Goal: Transaction & Acquisition: Purchase product/service

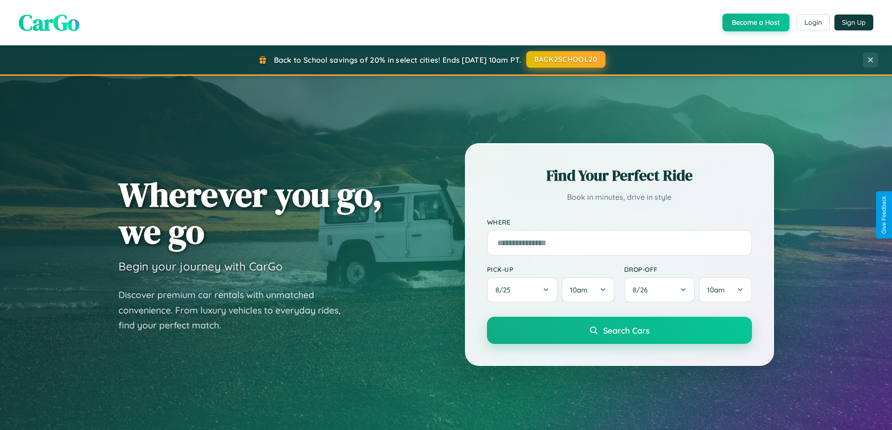
click at [565, 59] on button "BACK2SCHOOL20" at bounding box center [565, 59] width 79 height 17
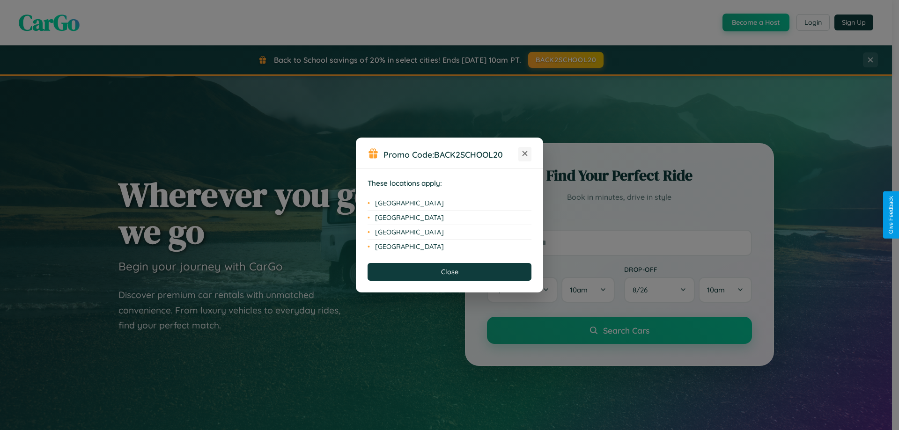
click at [525, 154] on icon at bounding box center [524, 153] width 5 height 5
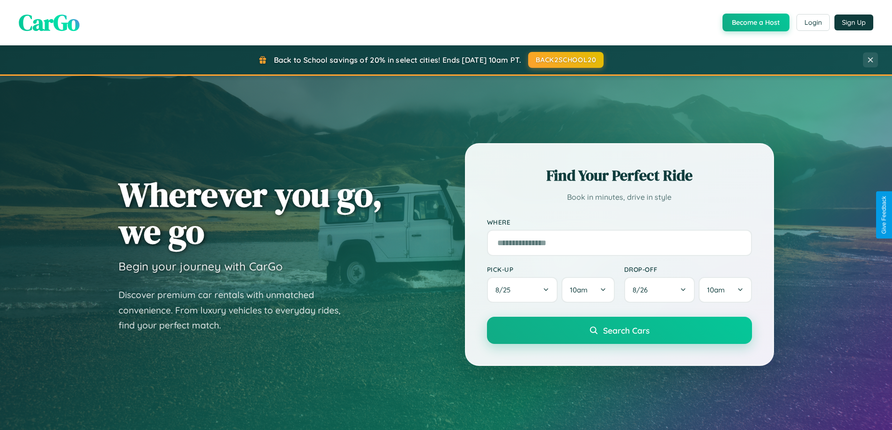
scroll to position [28, 0]
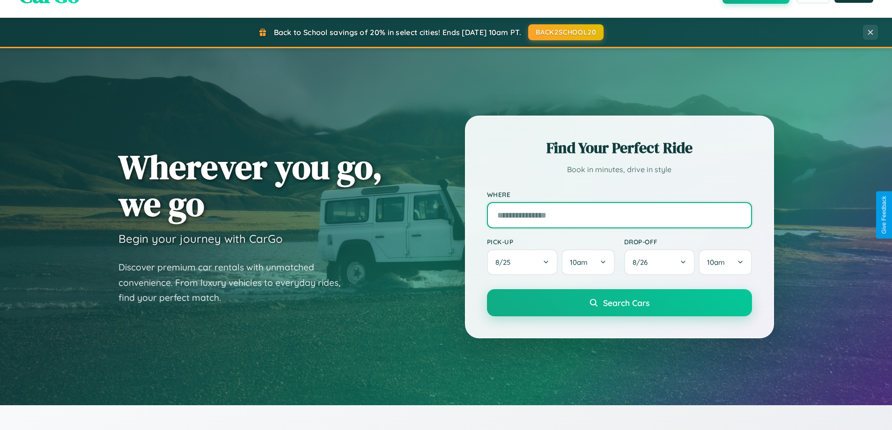
click at [619, 215] on input "text" at bounding box center [619, 215] width 265 height 26
type input "******"
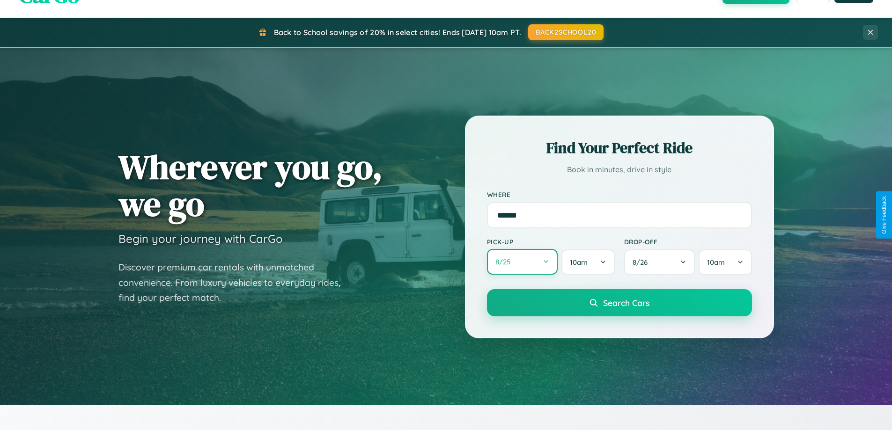
click at [522, 262] on button "8 / 25" at bounding box center [522, 262] width 71 height 26
select select "*"
select select "****"
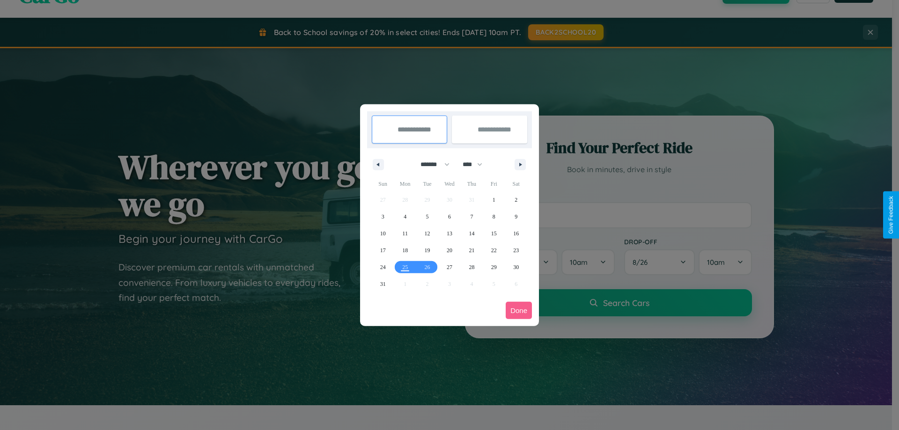
drag, startPoint x: 431, startPoint y: 164, endPoint x: 449, endPoint y: 188, distance: 30.0
click at [431, 164] on select "******* ******** ***** ***** *** **** **** ****** ********* ******* ******** **…" at bounding box center [433, 164] width 40 height 15
select select "*"
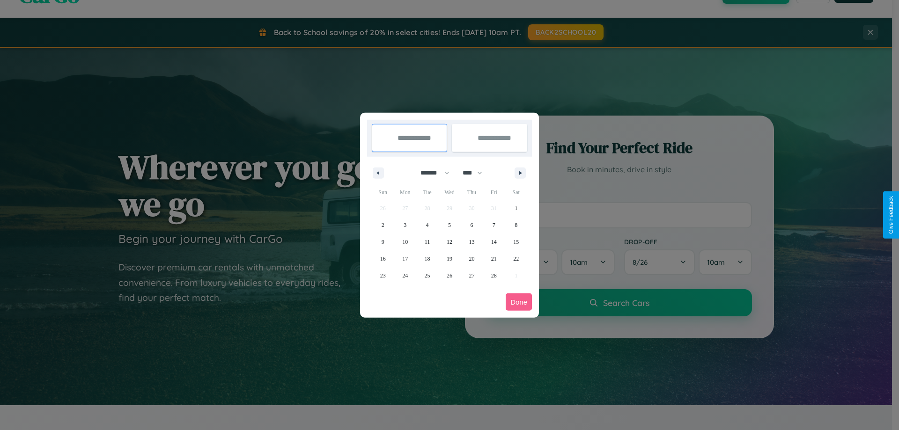
click at [476, 173] on select "**** **** **** **** **** **** **** **** **** **** **** **** **** **** **** ****…" at bounding box center [472, 172] width 28 height 15
select select "****"
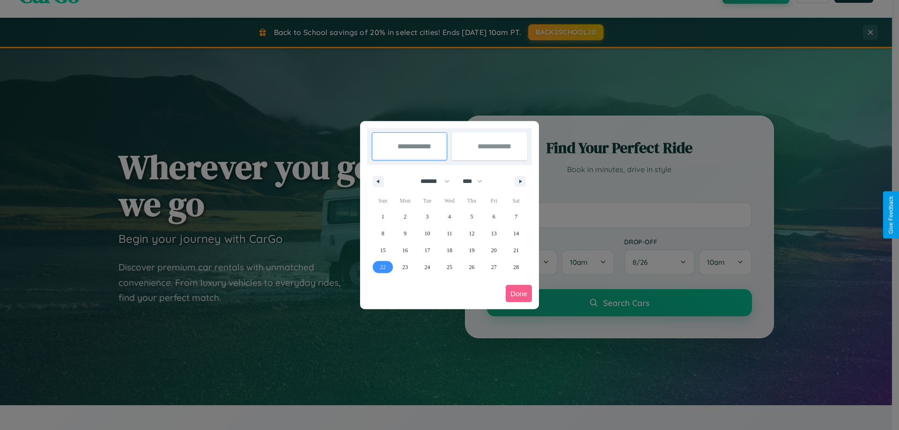
click at [382, 267] on span "22" at bounding box center [383, 267] width 6 height 17
type input "**********"
click at [520, 181] on icon "button" at bounding box center [522, 182] width 5 height 4
select select "*"
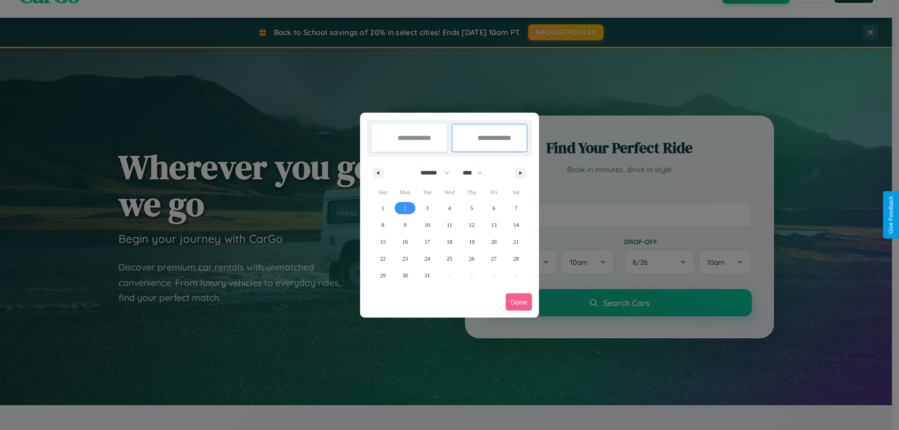
click at [405, 208] on span "2" at bounding box center [404, 208] width 3 height 17
type input "**********"
select select "*"
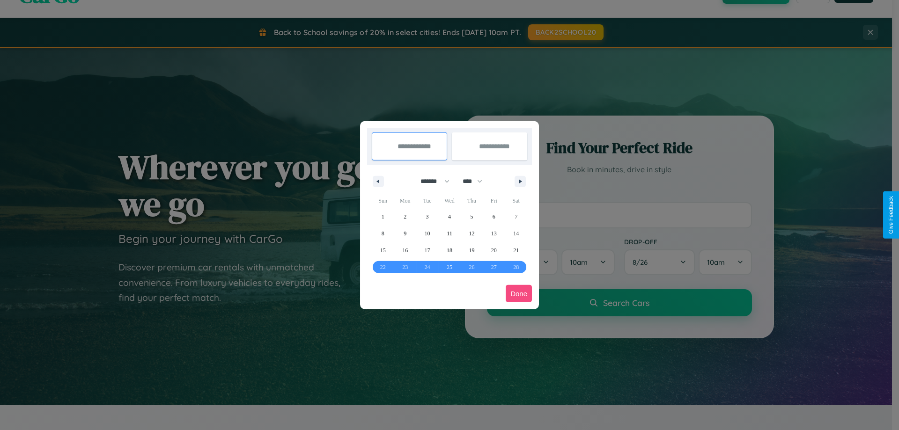
click at [519, 293] on button "Done" at bounding box center [518, 293] width 26 height 17
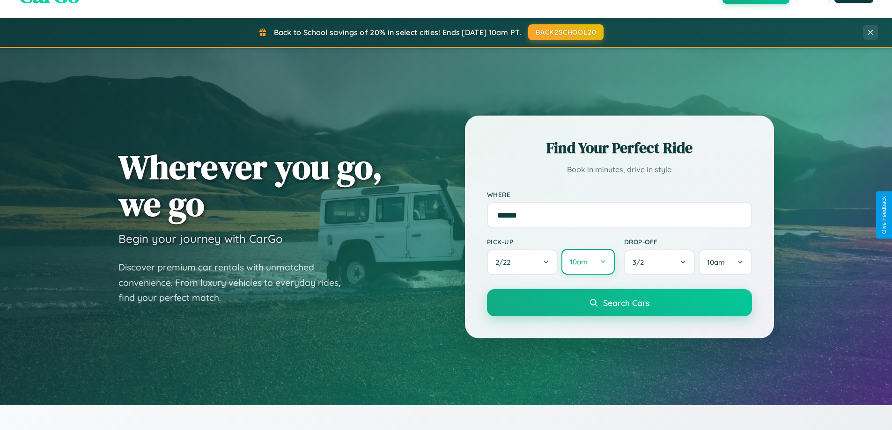
click at [587, 262] on button "10am" at bounding box center [587, 262] width 53 height 26
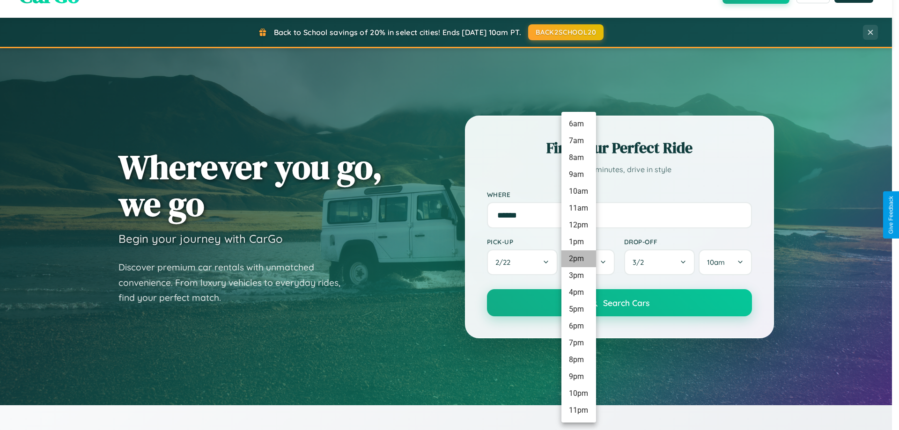
click at [578, 259] on li "2pm" at bounding box center [578, 258] width 35 height 17
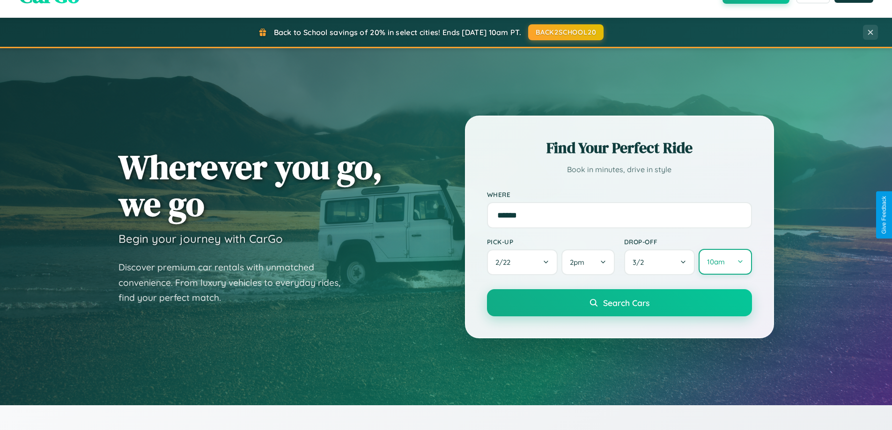
click at [725, 262] on button "10am" at bounding box center [724, 262] width 53 height 26
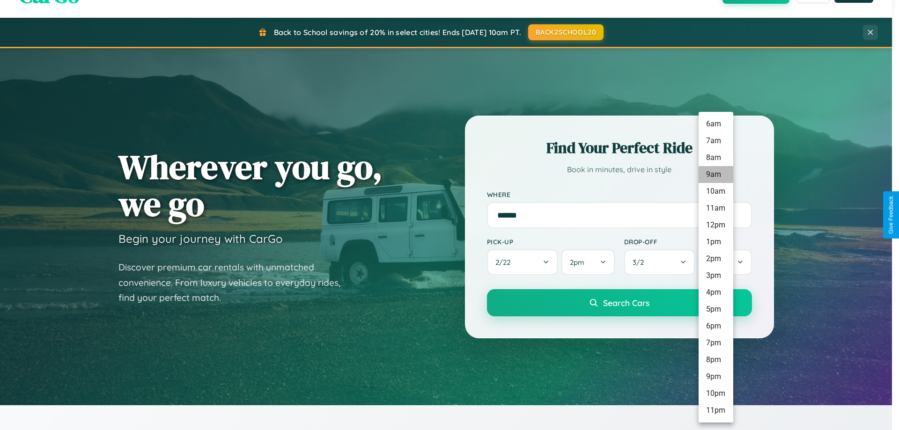
click at [715, 175] on li "9am" at bounding box center [715, 174] width 35 height 17
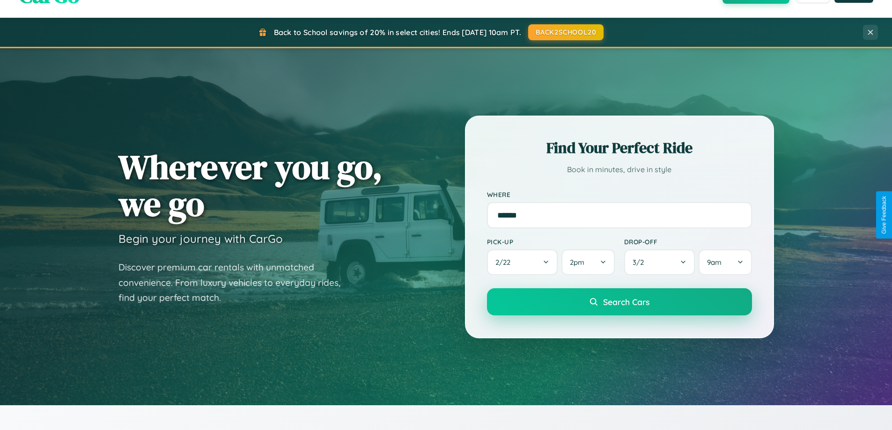
click at [619, 303] on span "Search Cars" at bounding box center [626, 302] width 46 height 10
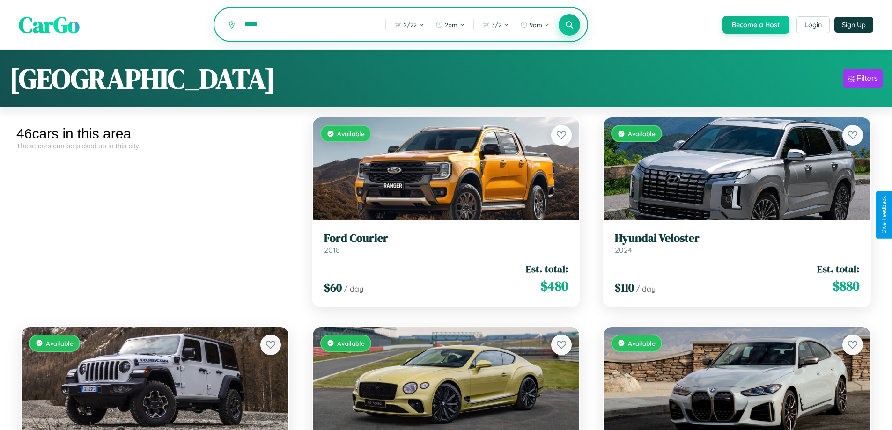
type input "*****"
click at [569, 25] on icon at bounding box center [569, 24] width 9 height 9
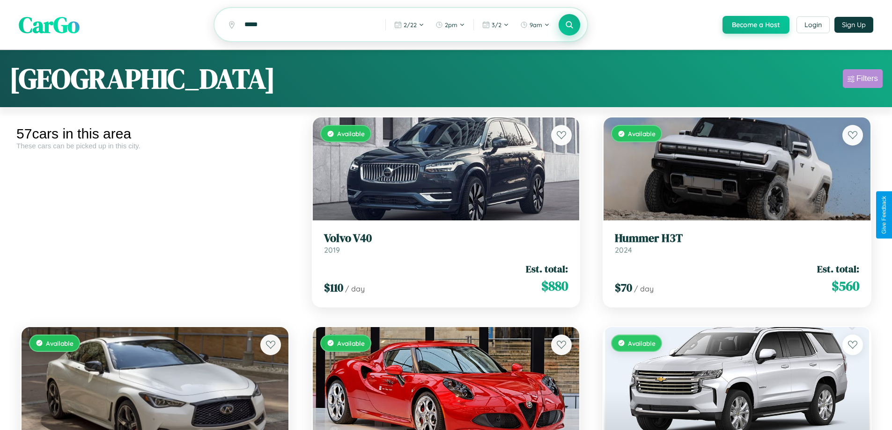
click at [862, 80] on div "Filters" at bounding box center [867, 78] width 22 height 9
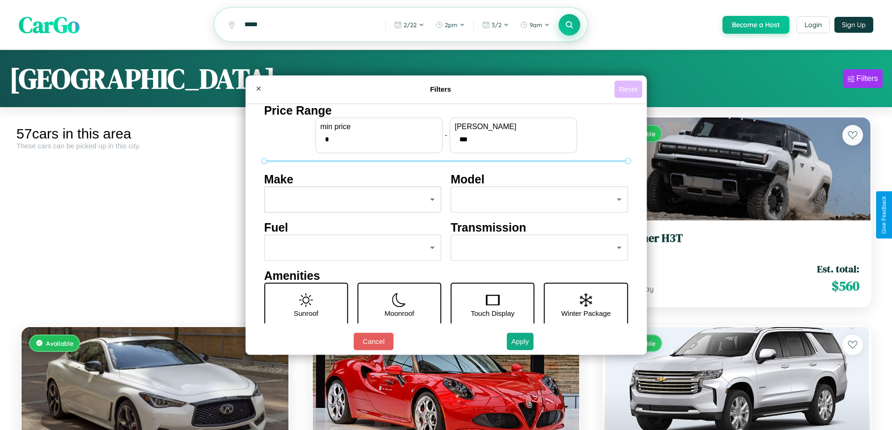
click at [629, 89] on button "Reset" at bounding box center [628, 89] width 28 height 17
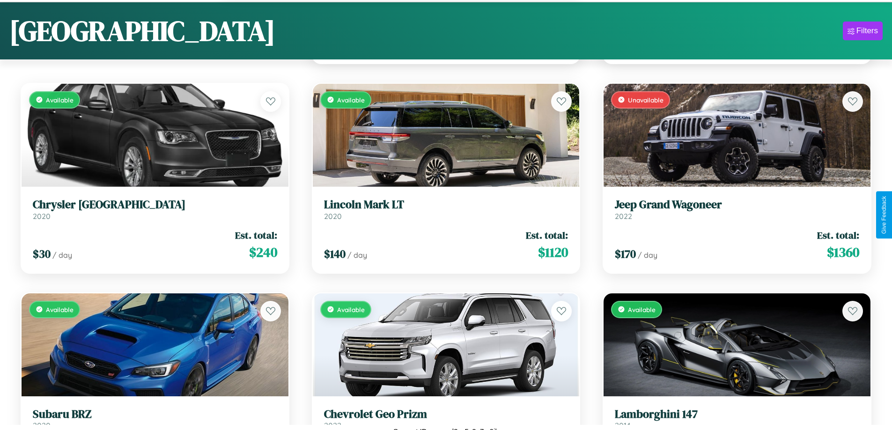
scroll to position [3485, 0]
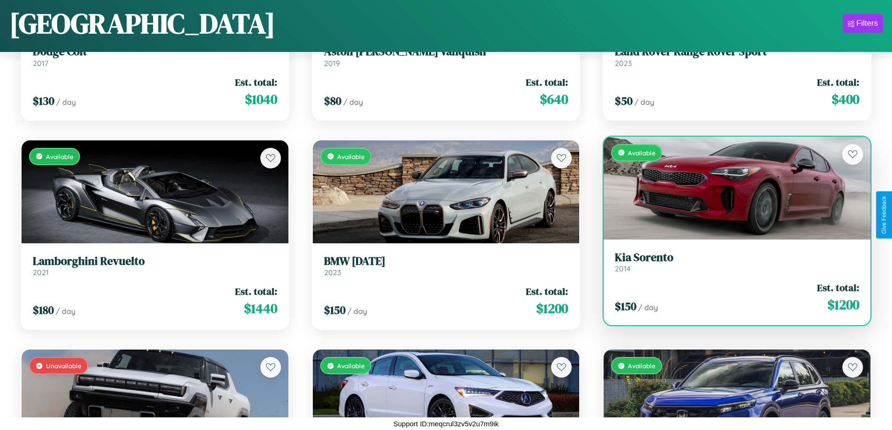
click at [731, 188] on div "Available" at bounding box center [736, 188] width 267 height 103
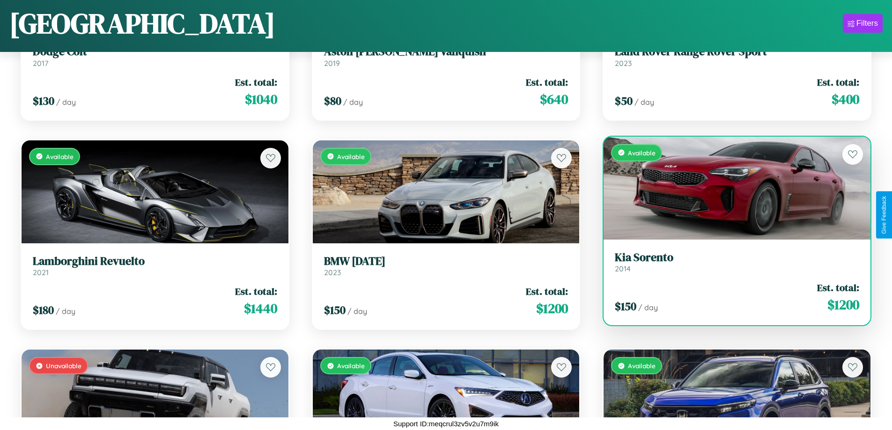
click at [731, 188] on div "Available" at bounding box center [736, 188] width 267 height 103
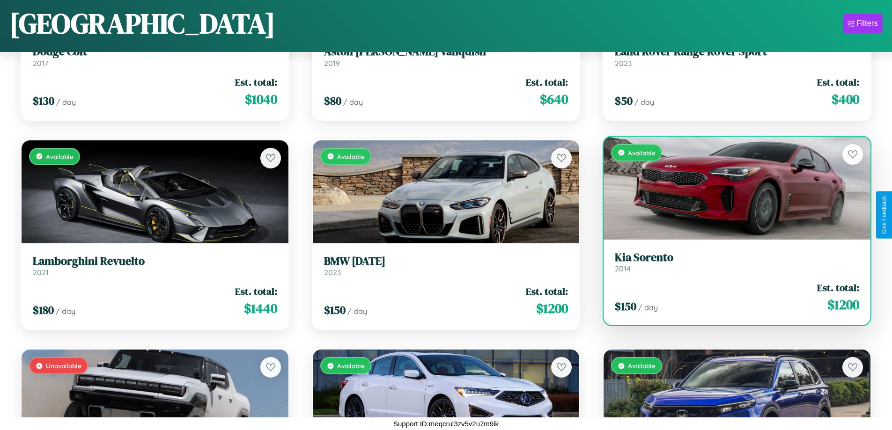
click at [731, 188] on div "Available" at bounding box center [736, 188] width 267 height 103
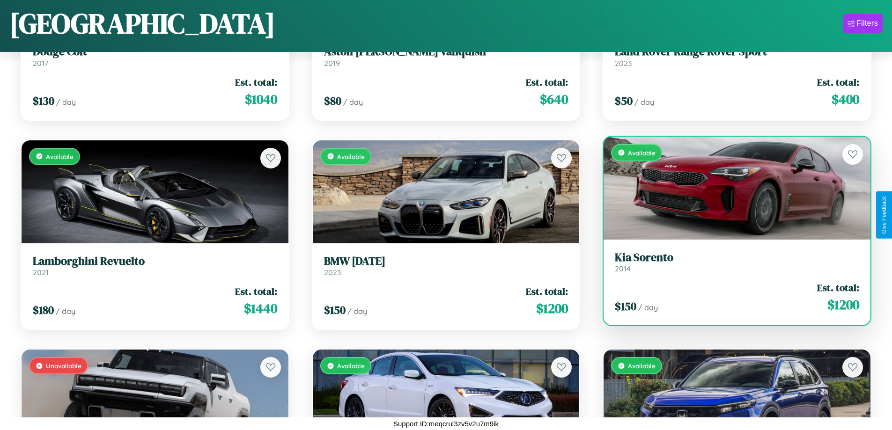
click at [731, 188] on div "Available" at bounding box center [736, 188] width 267 height 103
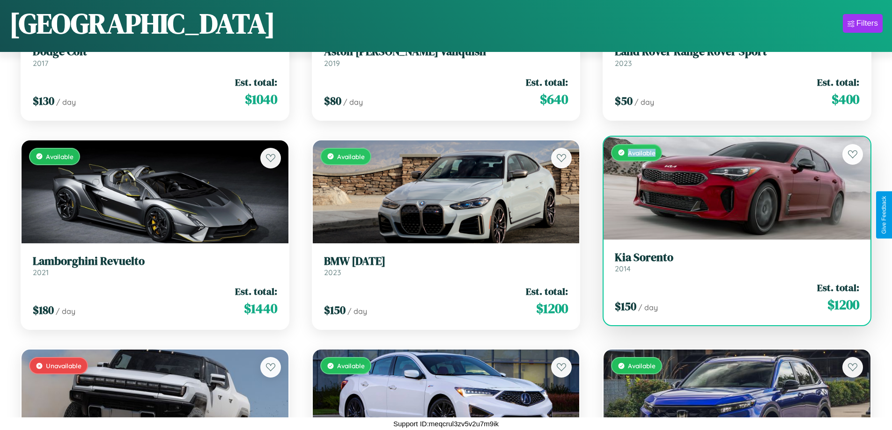
click at [731, 188] on div "Available" at bounding box center [736, 188] width 267 height 103
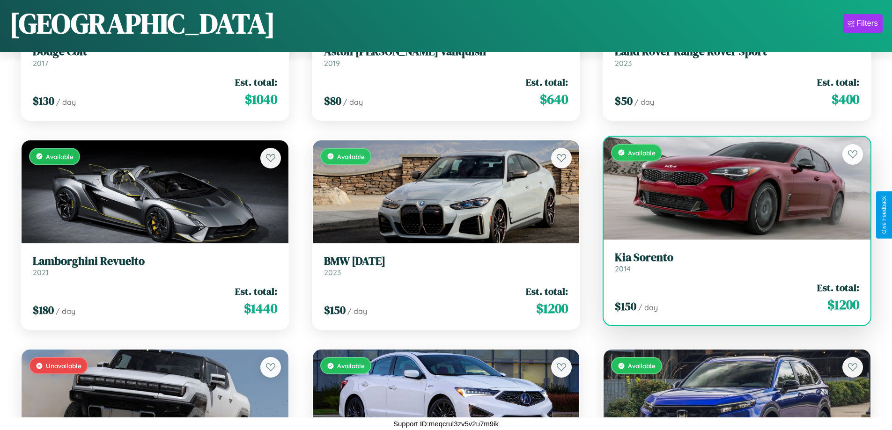
click at [731, 262] on h3 "Kia Sorento" at bounding box center [737, 258] width 244 height 14
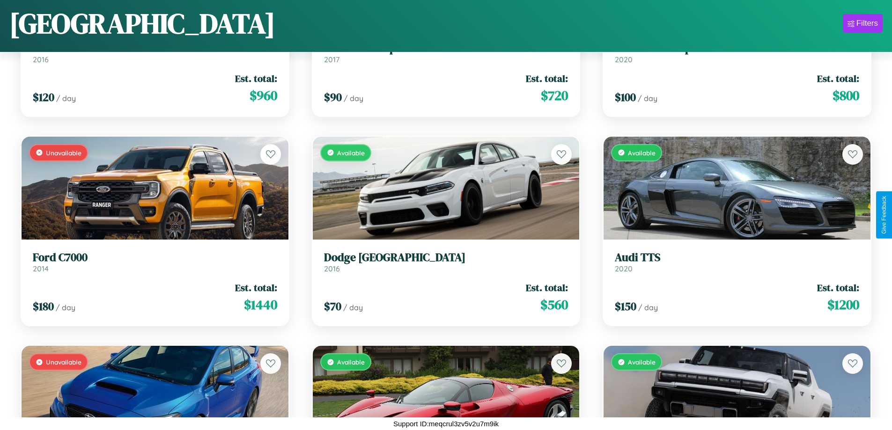
scroll to position [2227, 0]
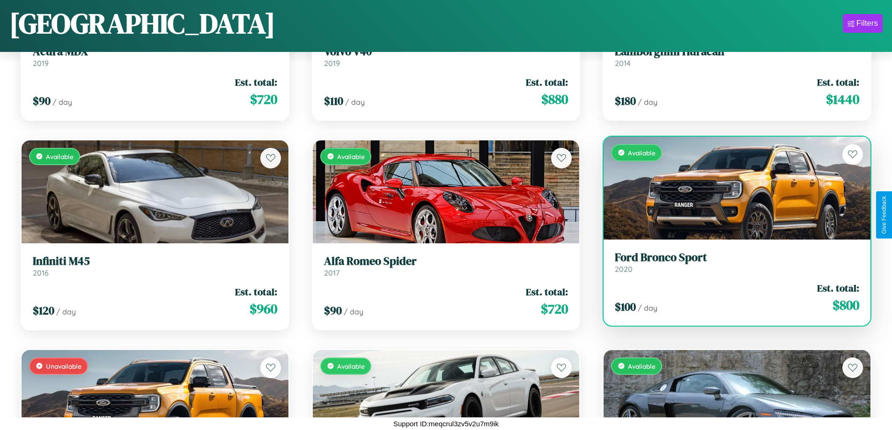
click at [731, 263] on h3 "Ford Bronco Sport" at bounding box center [737, 258] width 244 height 14
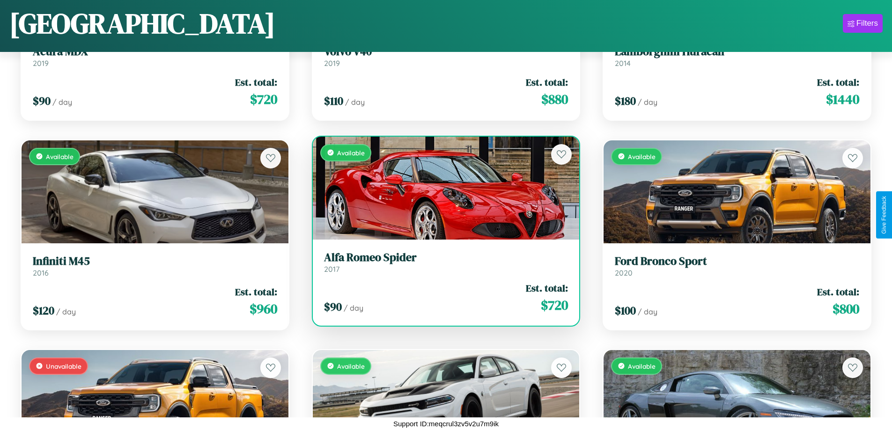
scroll to position [2437, 0]
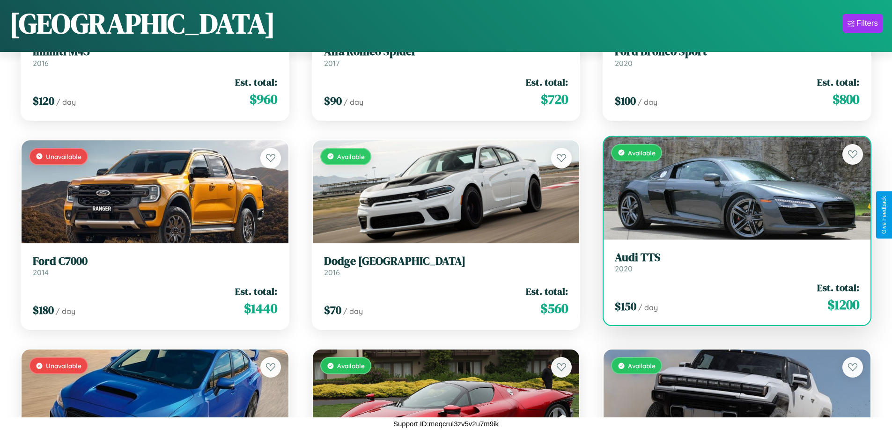
click at [731, 264] on h3 "Audi TTS" at bounding box center [737, 258] width 244 height 14
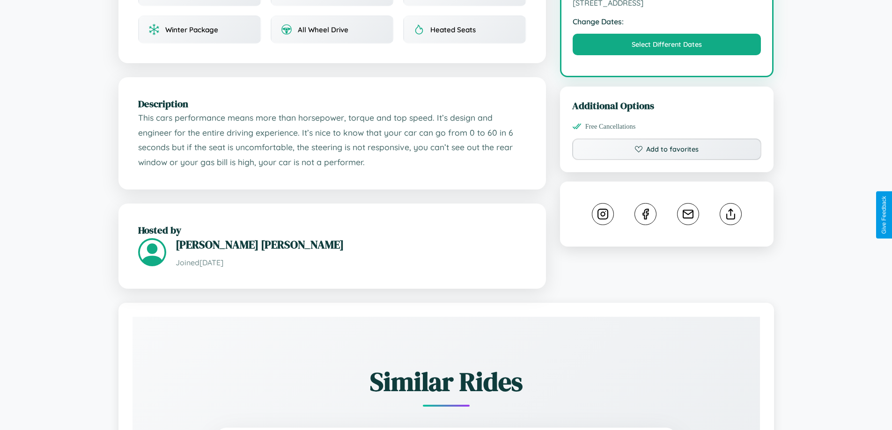
scroll to position [307, 0]
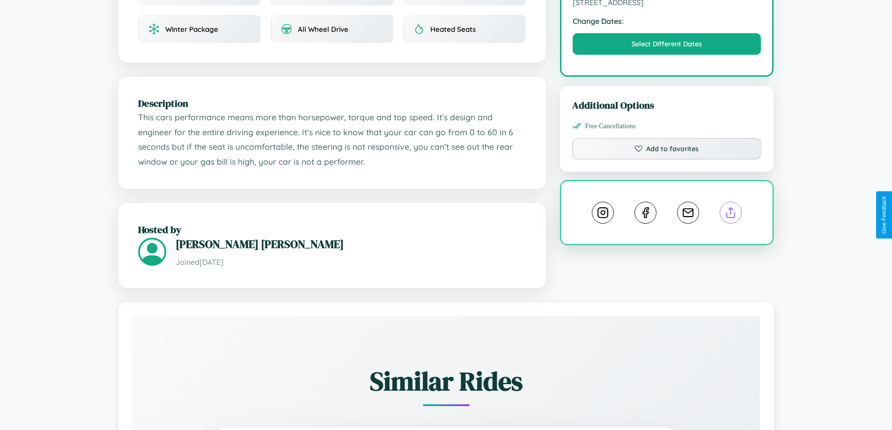
click at [731, 214] on line at bounding box center [731, 211] width 0 height 7
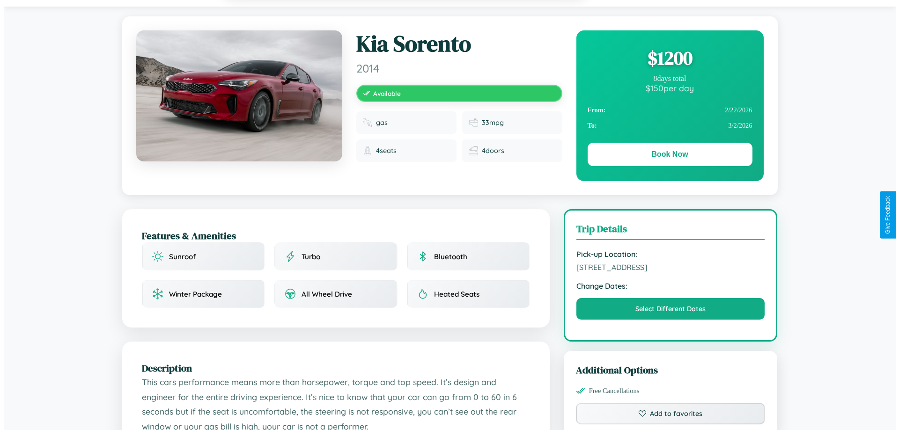
scroll to position [0, 0]
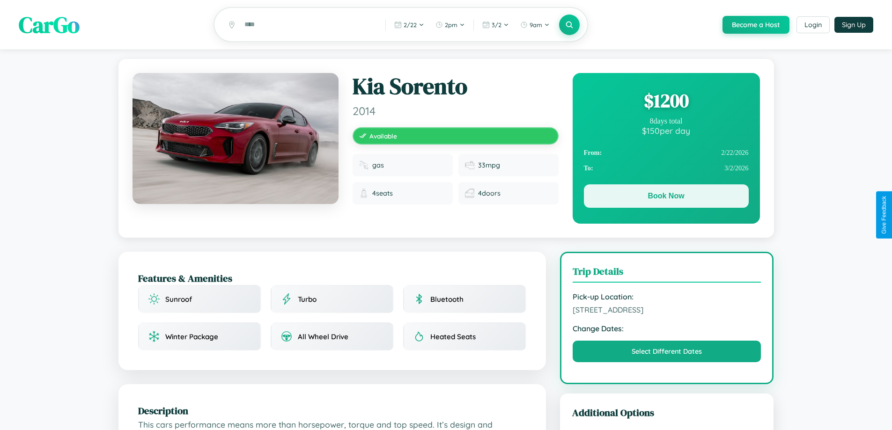
click at [666, 198] on button "Book Now" at bounding box center [666, 195] width 165 height 23
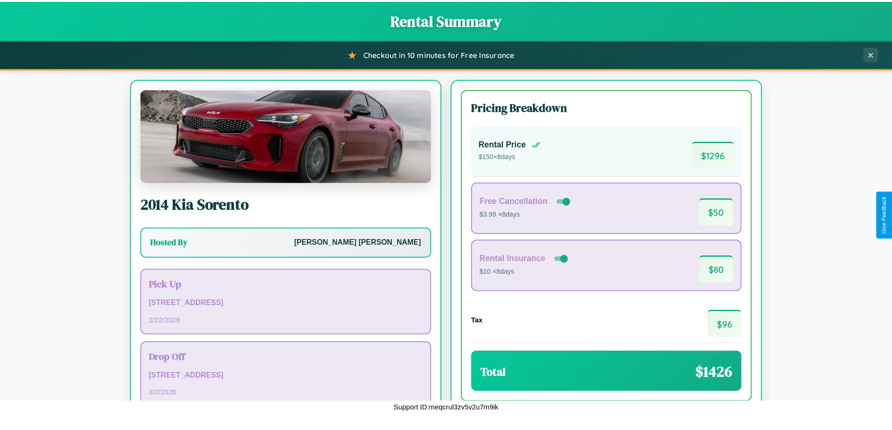
scroll to position [64, 0]
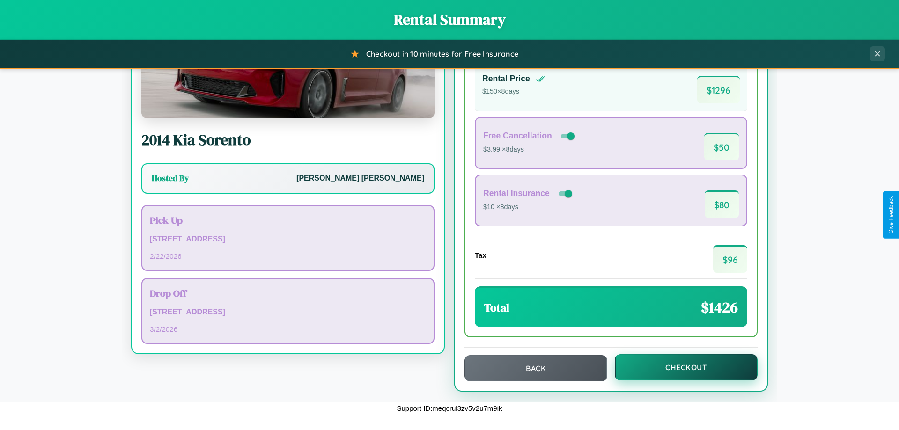
click at [680, 367] on button "Checkout" at bounding box center [686, 367] width 143 height 26
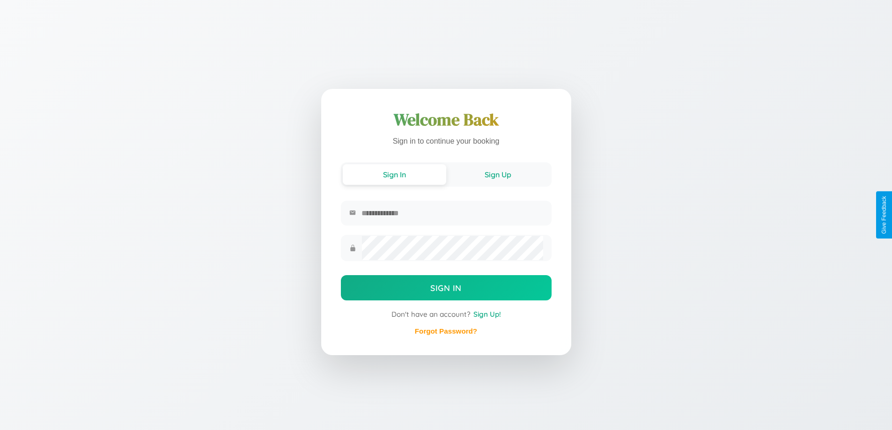
click at [498, 174] on button "Sign Up" at bounding box center [497, 174] width 103 height 21
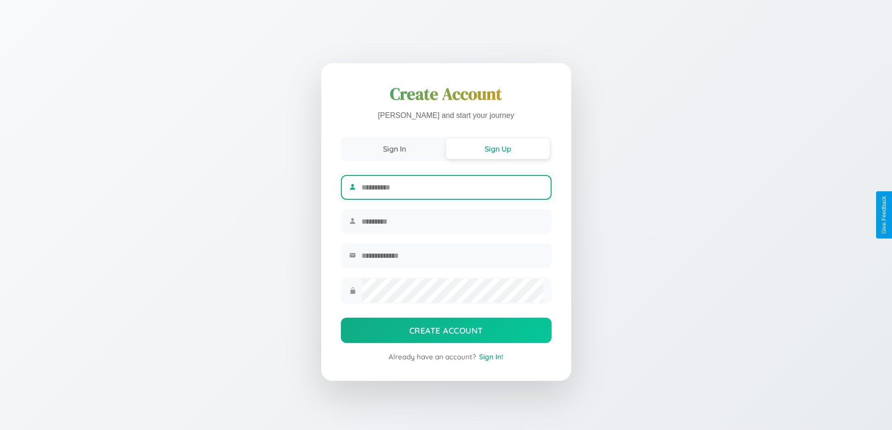
click at [452, 186] on input "text" at bounding box center [451, 187] width 181 height 23
type input "*****"
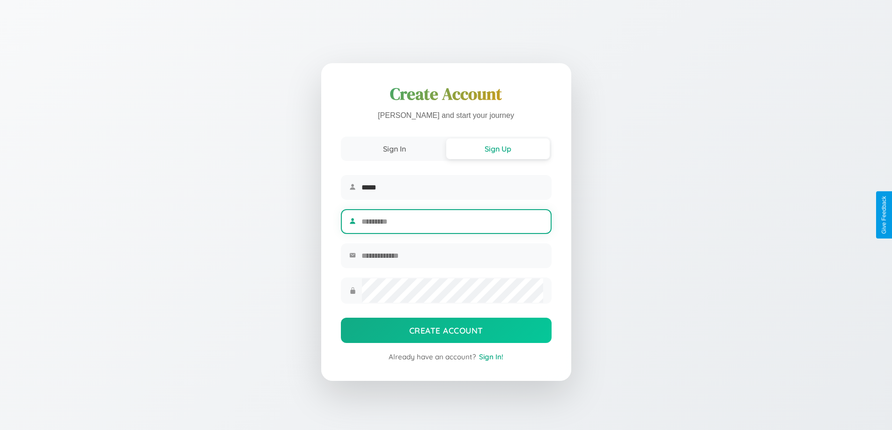
click at [452, 221] on input "text" at bounding box center [451, 221] width 181 height 23
type input "******"
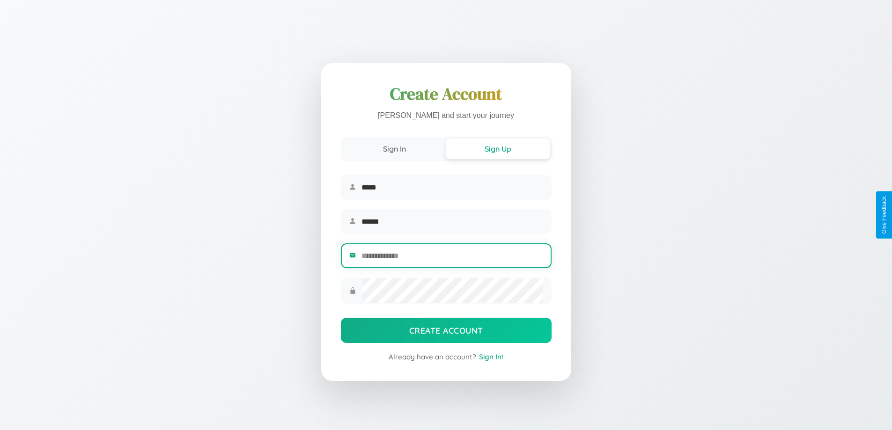
click at [452, 257] on input "email" at bounding box center [451, 255] width 181 height 23
type input "**********"
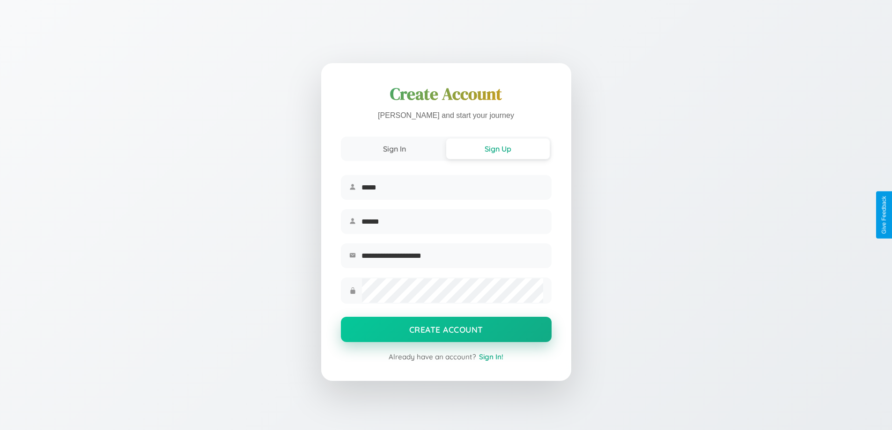
click at [446, 332] on button "Create Account" at bounding box center [446, 329] width 211 height 25
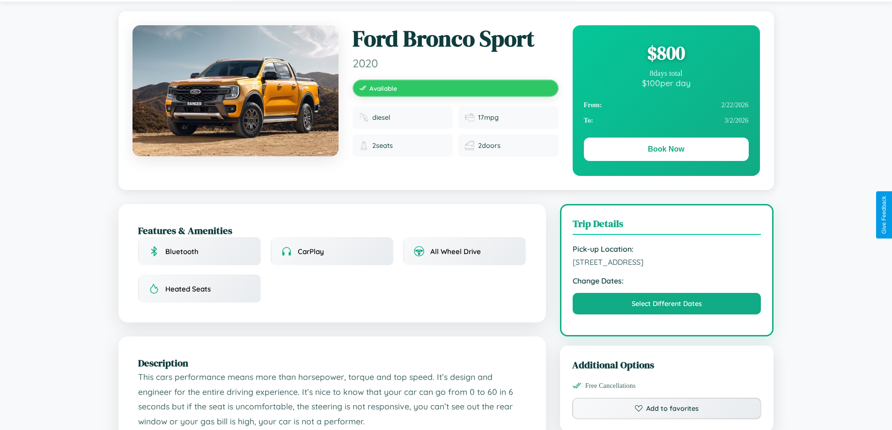
scroll to position [307, 0]
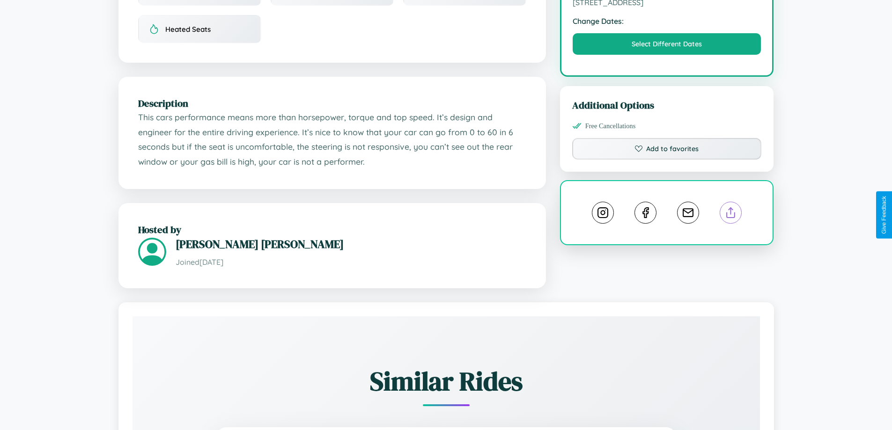
click at [731, 214] on line at bounding box center [731, 211] width 0 height 7
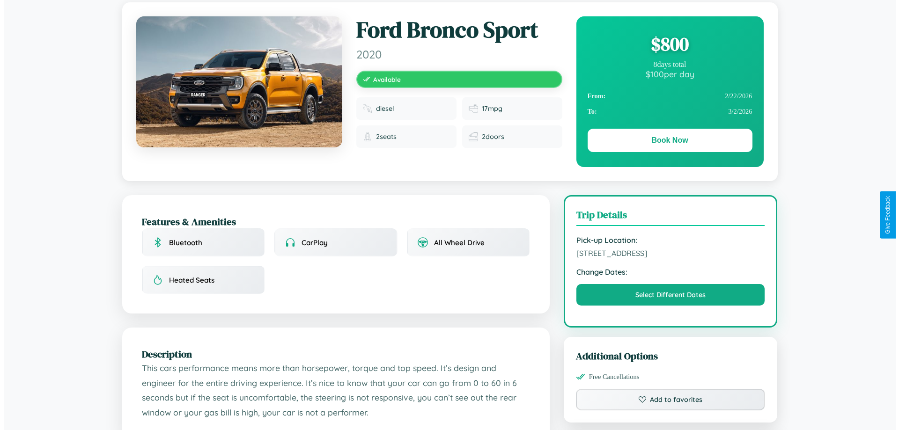
scroll to position [0, 0]
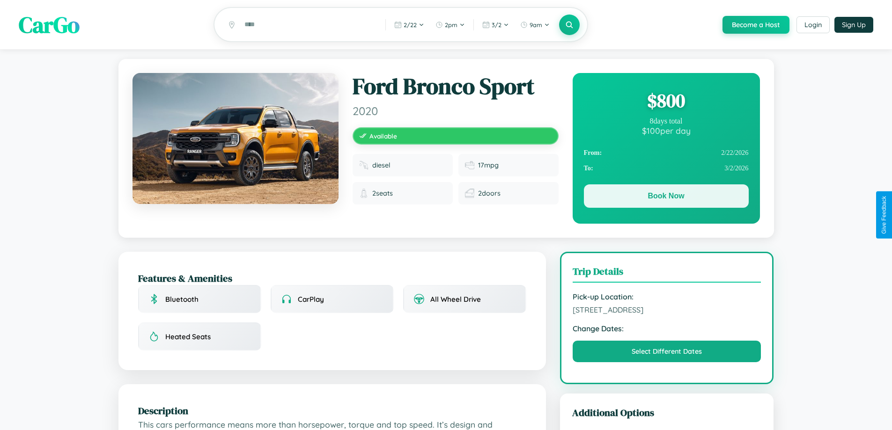
click at [666, 198] on button "Book Now" at bounding box center [666, 195] width 165 height 23
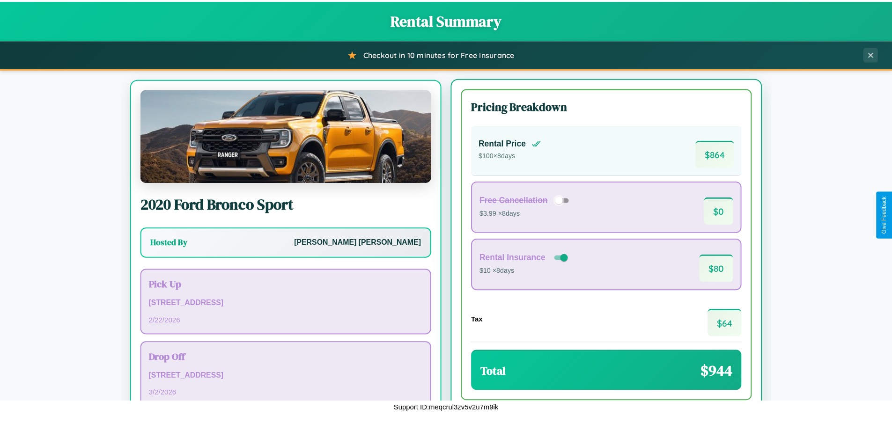
scroll to position [44, 0]
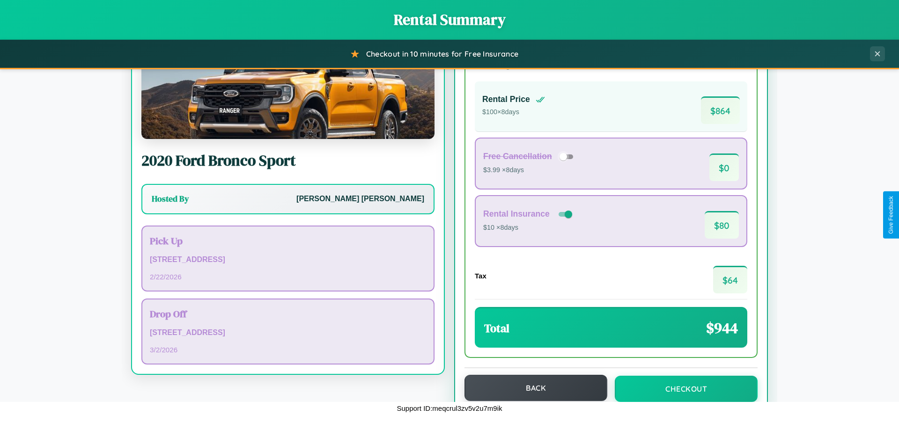
click at [531, 388] on button "Back" at bounding box center [535, 388] width 143 height 26
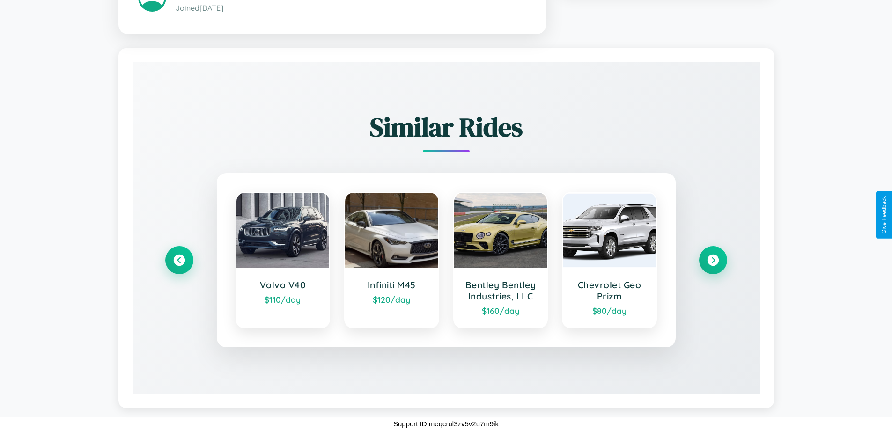
scroll to position [563, 0]
click at [712, 260] on icon at bounding box center [712, 260] width 13 height 13
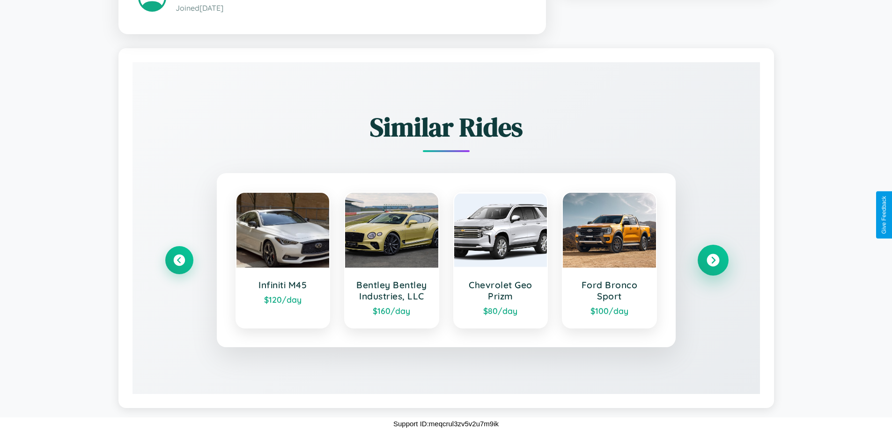
click at [712, 260] on icon at bounding box center [712, 260] width 13 height 13
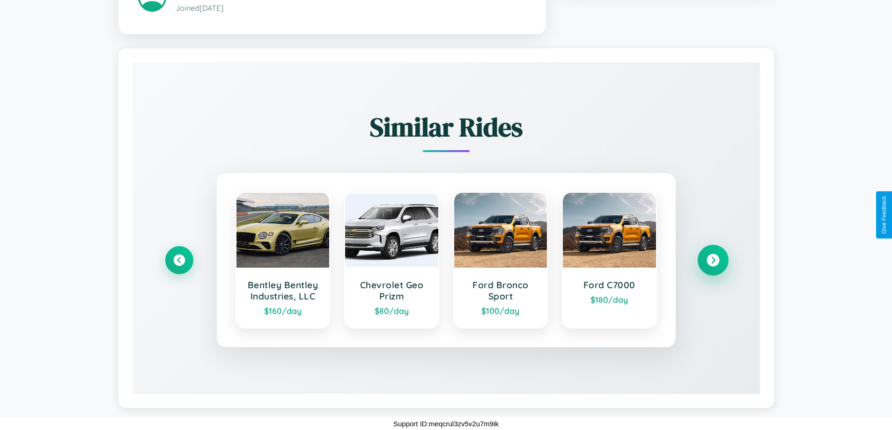
click at [712, 260] on icon at bounding box center [712, 260] width 13 height 13
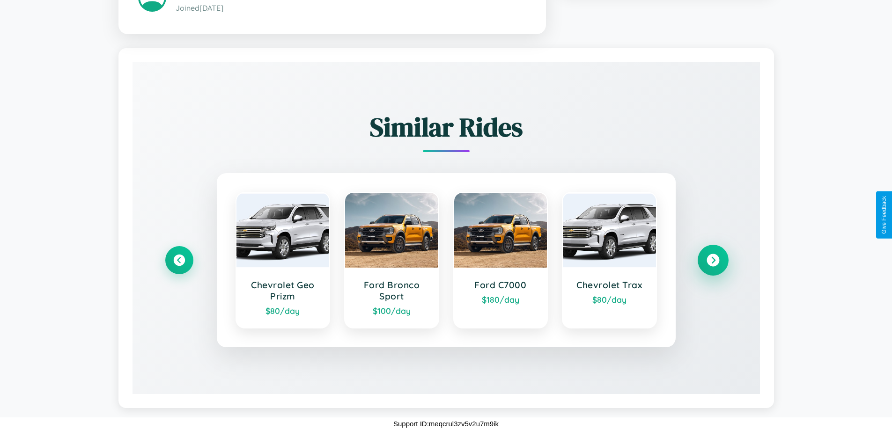
click at [712, 260] on icon at bounding box center [712, 260] width 13 height 13
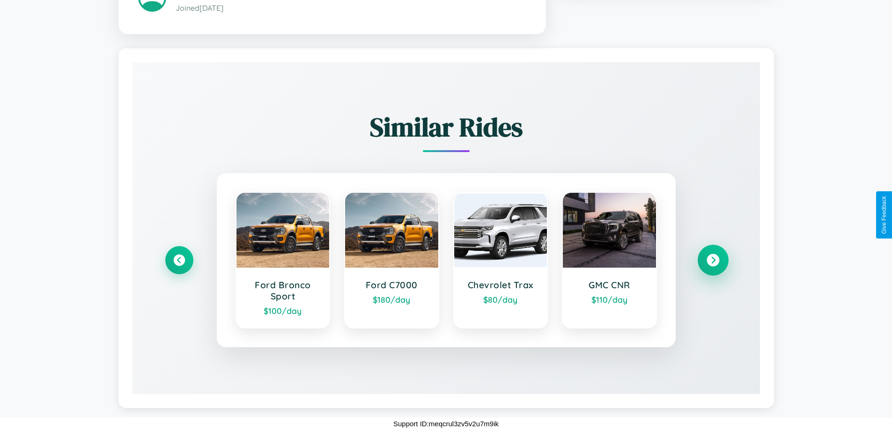
click at [712, 260] on icon at bounding box center [712, 260] width 13 height 13
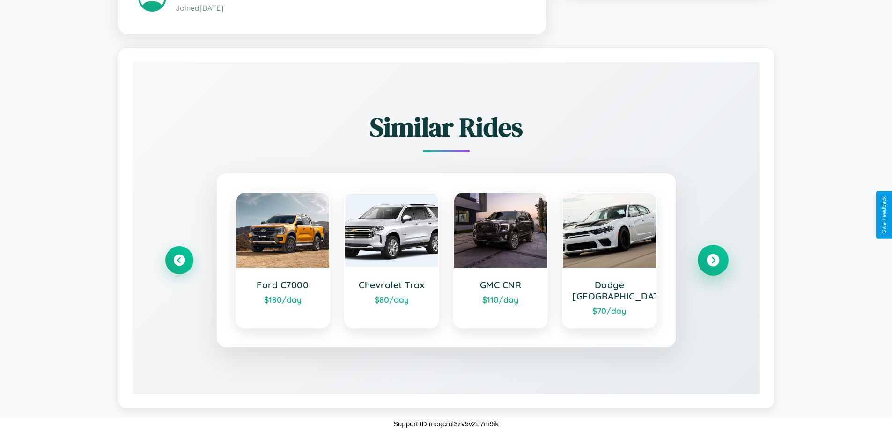
scroll to position [552, 0]
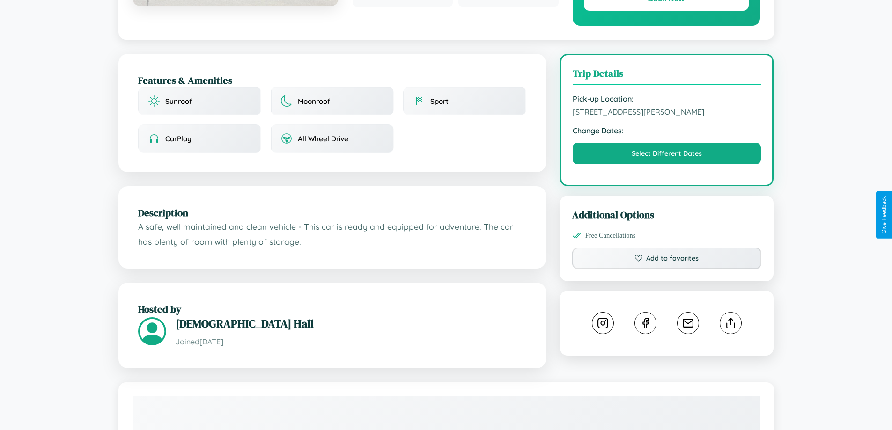
scroll to position [307, 0]
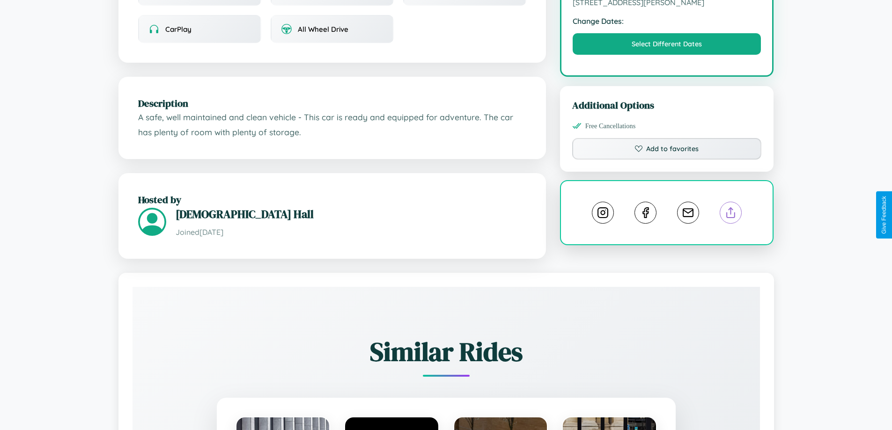
click at [731, 214] on line at bounding box center [731, 211] width 0 height 7
